Goal: Task Accomplishment & Management: Use online tool/utility

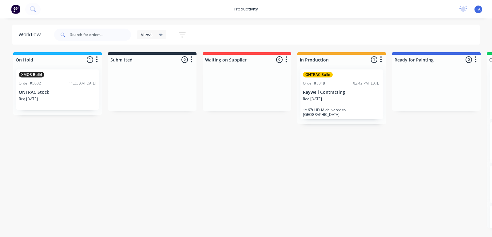
scroll to position [0, 122]
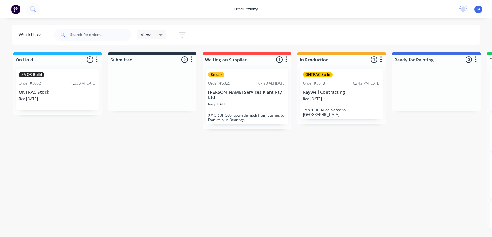
click at [336, 103] on div "Req. [DATE]" at bounding box center [342, 101] width 78 height 10
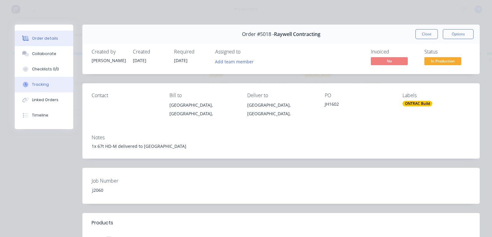
click at [38, 82] on div "Tracking" at bounding box center [40, 85] width 17 height 6
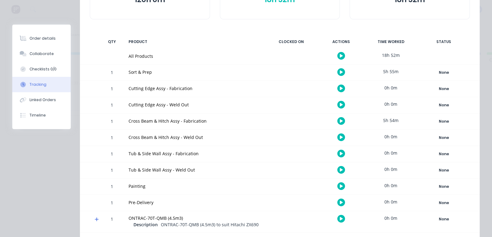
scroll to position [115, 0]
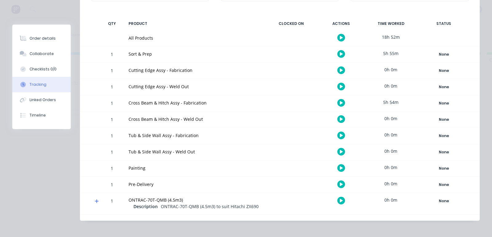
click at [340, 134] on icon "button" at bounding box center [341, 136] width 3 height 4
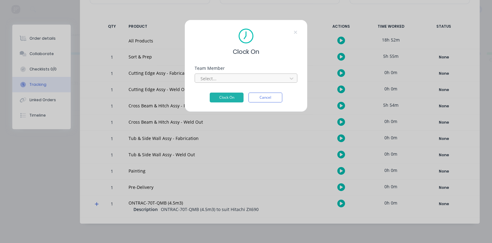
click at [253, 79] on div at bounding box center [242, 79] width 84 height 8
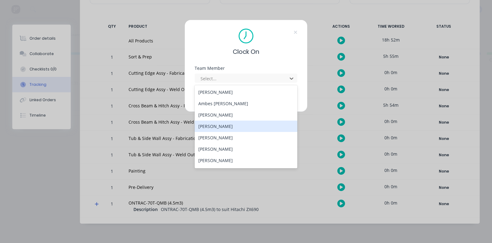
click at [228, 125] on div "[PERSON_NAME]" at bounding box center [246, 126] width 103 height 11
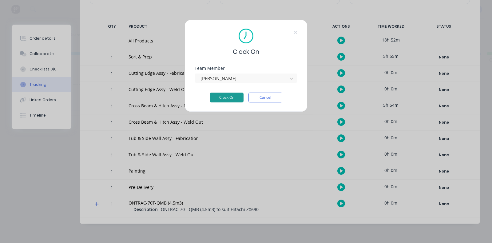
click at [225, 98] on button "Clock On" at bounding box center [227, 98] width 34 height 10
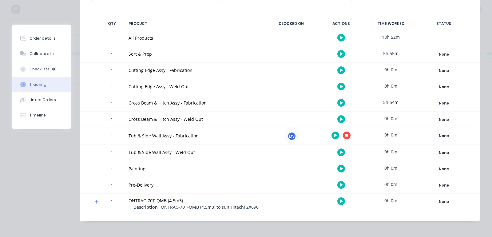
click at [338, 86] on button "button" at bounding box center [342, 87] width 8 height 8
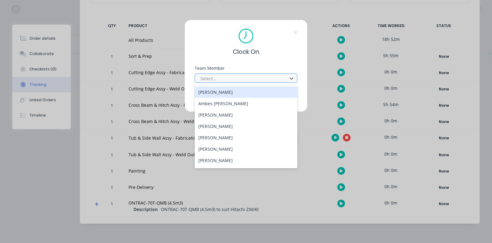
click at [248, 81] on div at bounding box center [242, 79] width 84 height 8
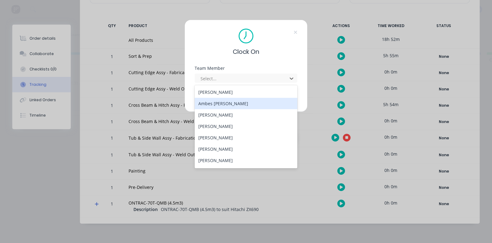
click at [222, 104] on div "Ambes [PERSON_NAME]" at bounding box center [246, 103] width 103 height 11
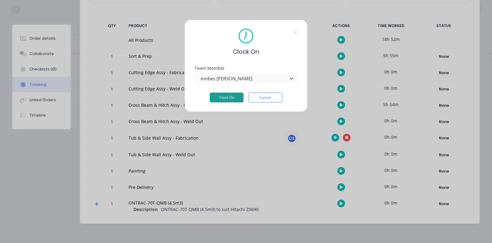
click at [223, 97] on button "Clock On" at bounding box center [227, 98] width 34 height 10
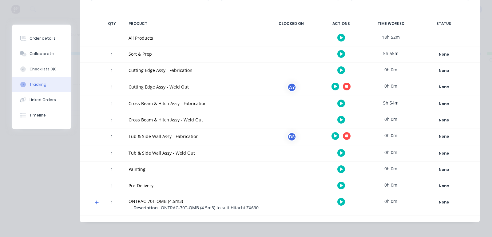
click at [340, 120] on icon "button" at bounding box center [341, 119] width 3 height 3
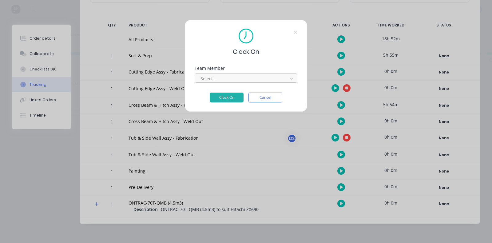
click at [235, 82] on div at bounding box center [242, 79] width 84 height 8
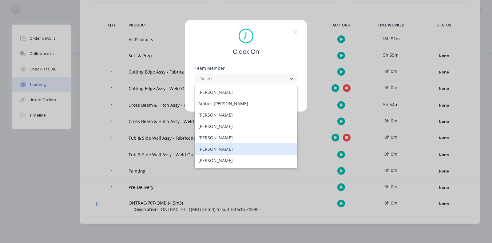
click at [223, 146] on div "[PERSON_NAME]" at bounding box center [246, 148] width 103 height 11
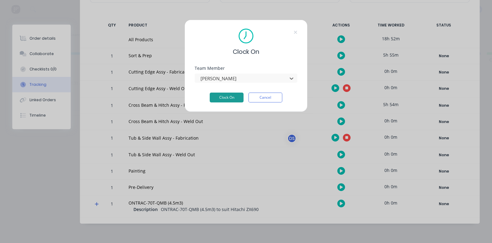
click at [226, 94] on button "Clock On" at bounding box center [227, 98] width 34 height 10
